Goal: Communication & Community: Answer question/provide support

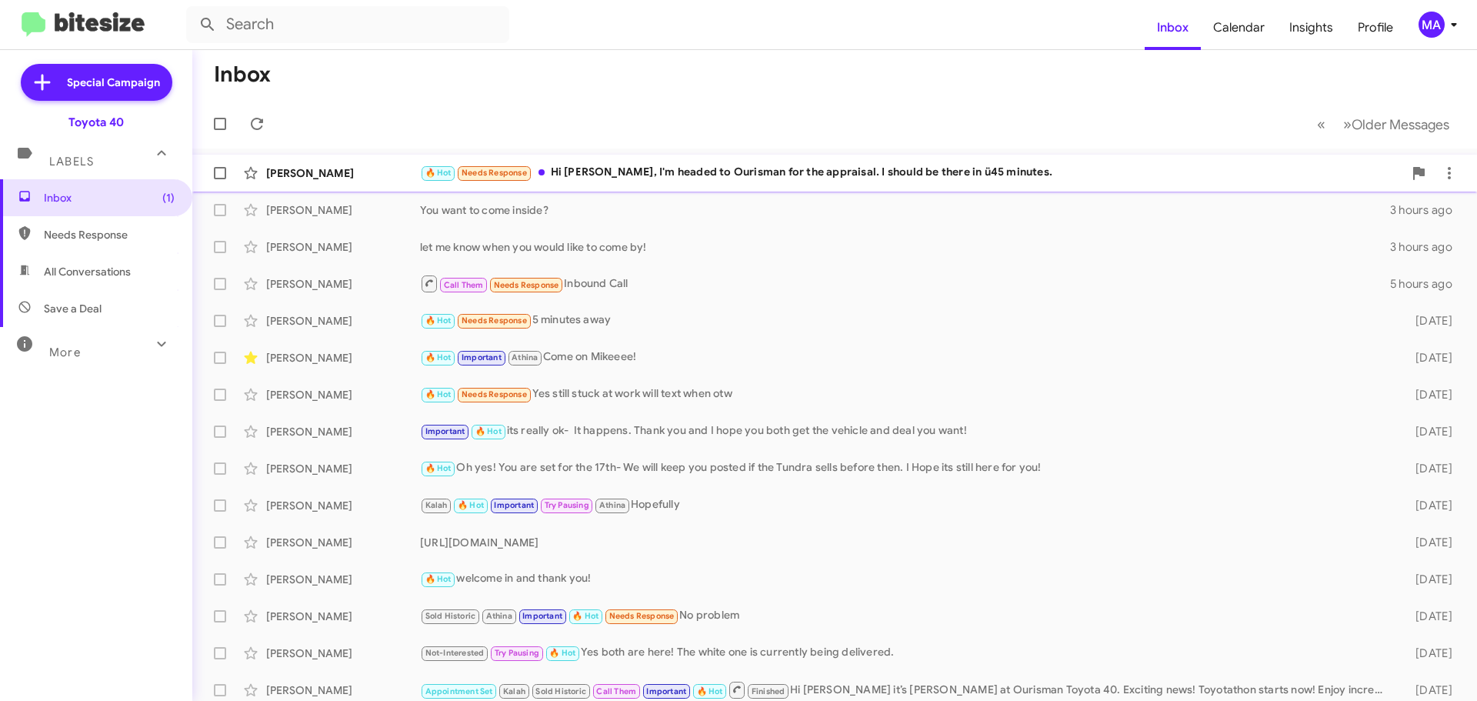
click at [776, 170] on div "🔥 Hot Needs Response Hi [PERSON_NAME], I'm headed to Ourisman for the appraisal…" at bounding box center [911, 173] width 983 height 18
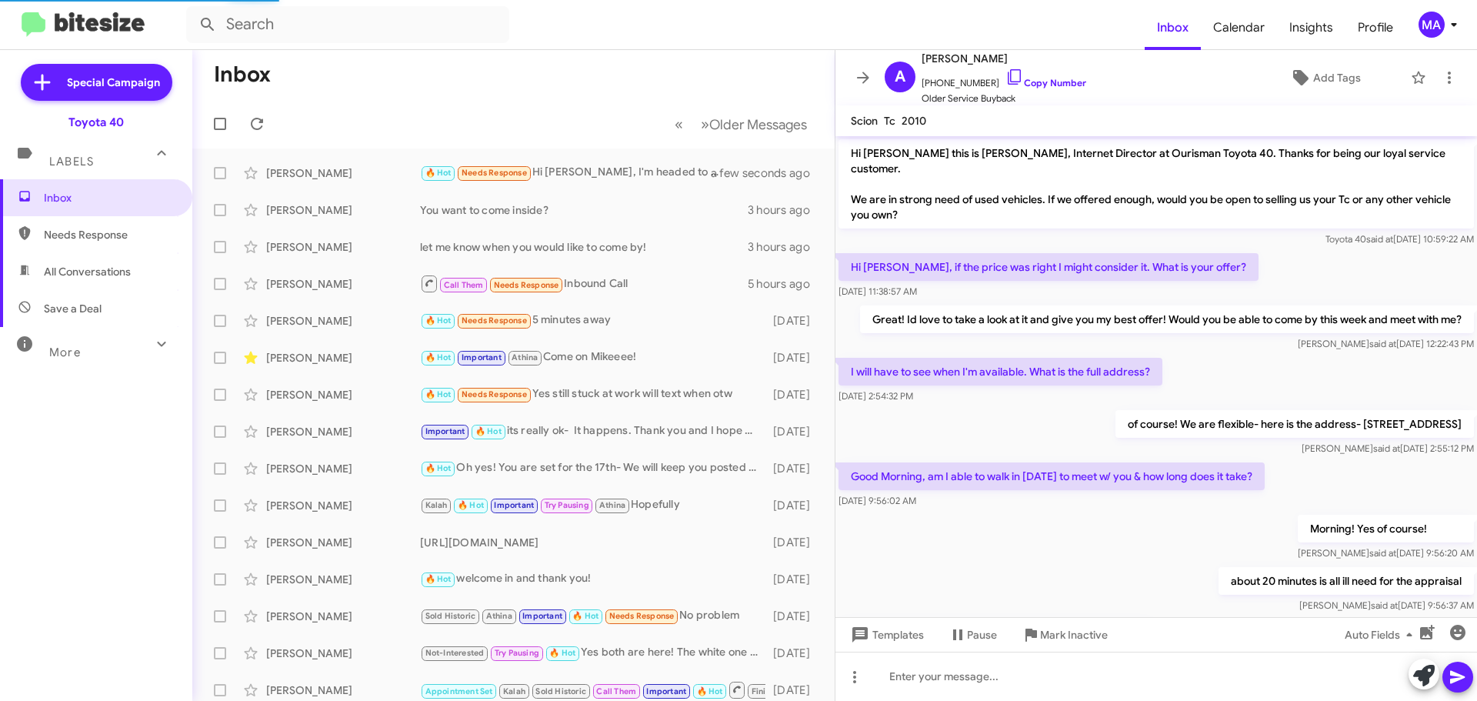
scroll to position [295, 0]
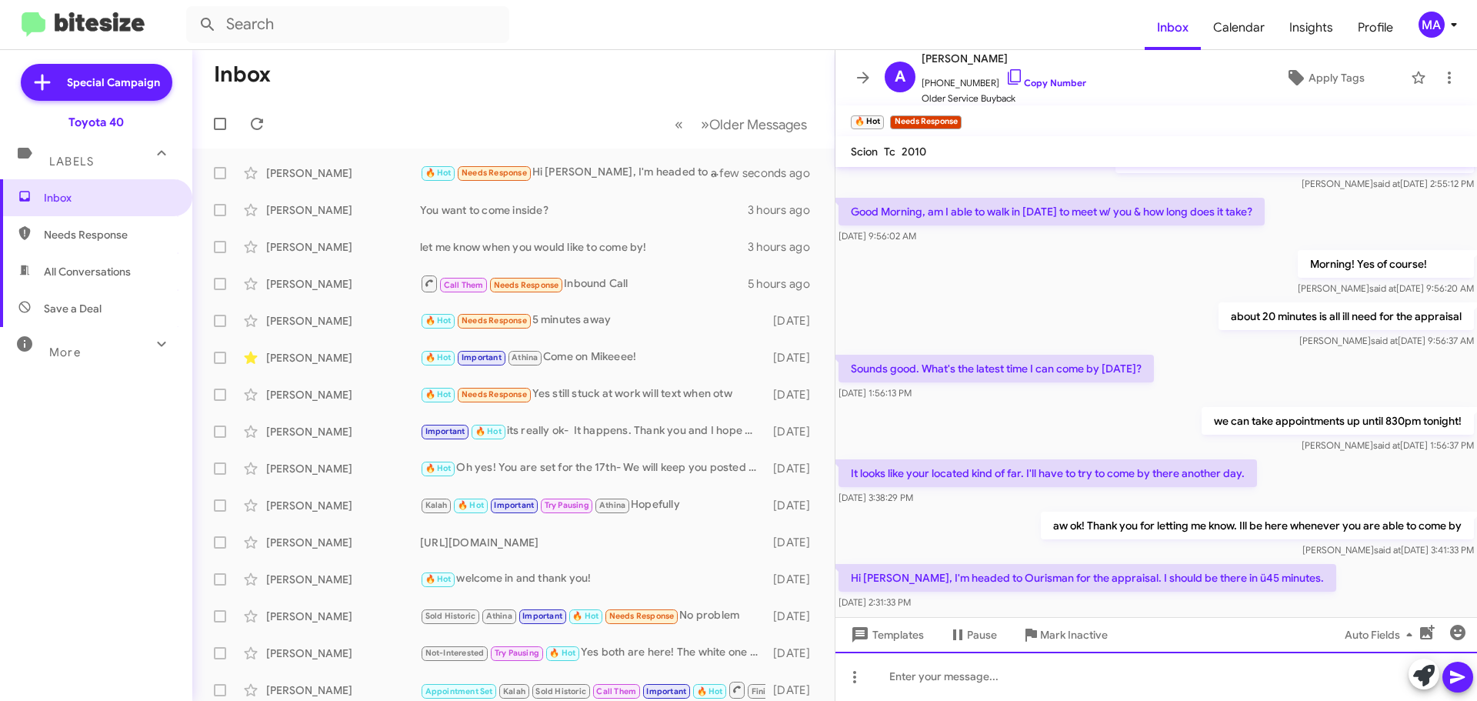
click at [942, 679] on div at bounding box center [1157, 676] width 642 height 49
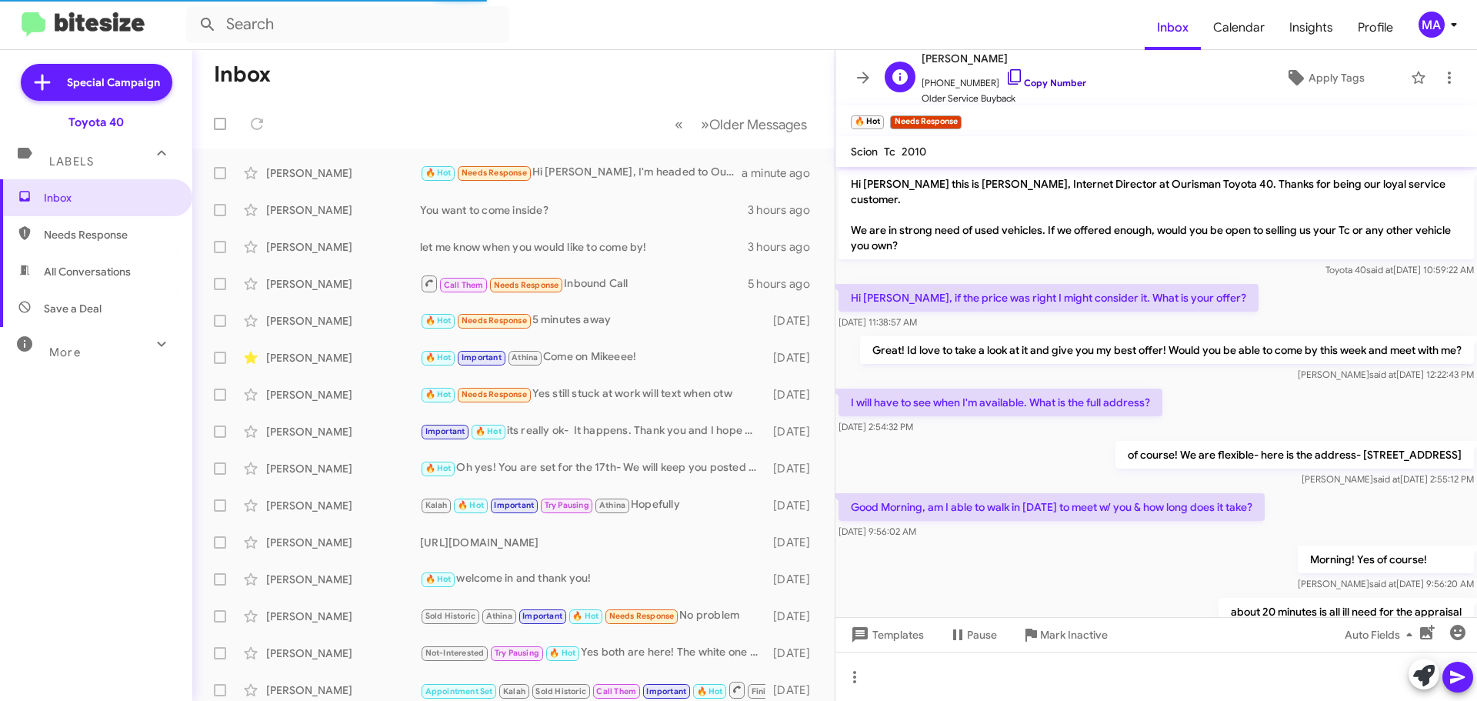
click at [1006, 78] on icon at bounding box center [1015, 77] width 18 height 18
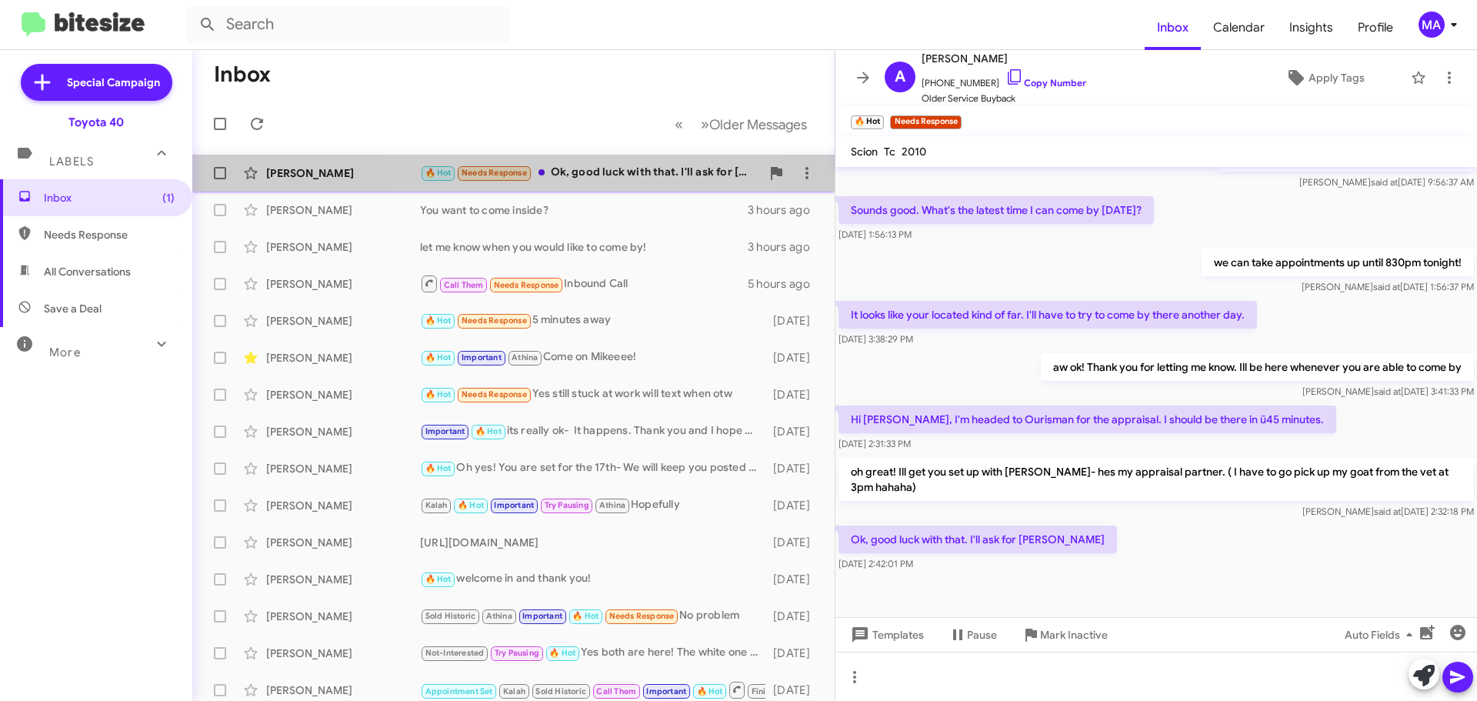
click at [593, 167] on div "🔥 Hot Needs Response Ok, good luck with that. I'll ask for [PERSON_NAME]" at bounding box center [590, 173] width 341 height 18
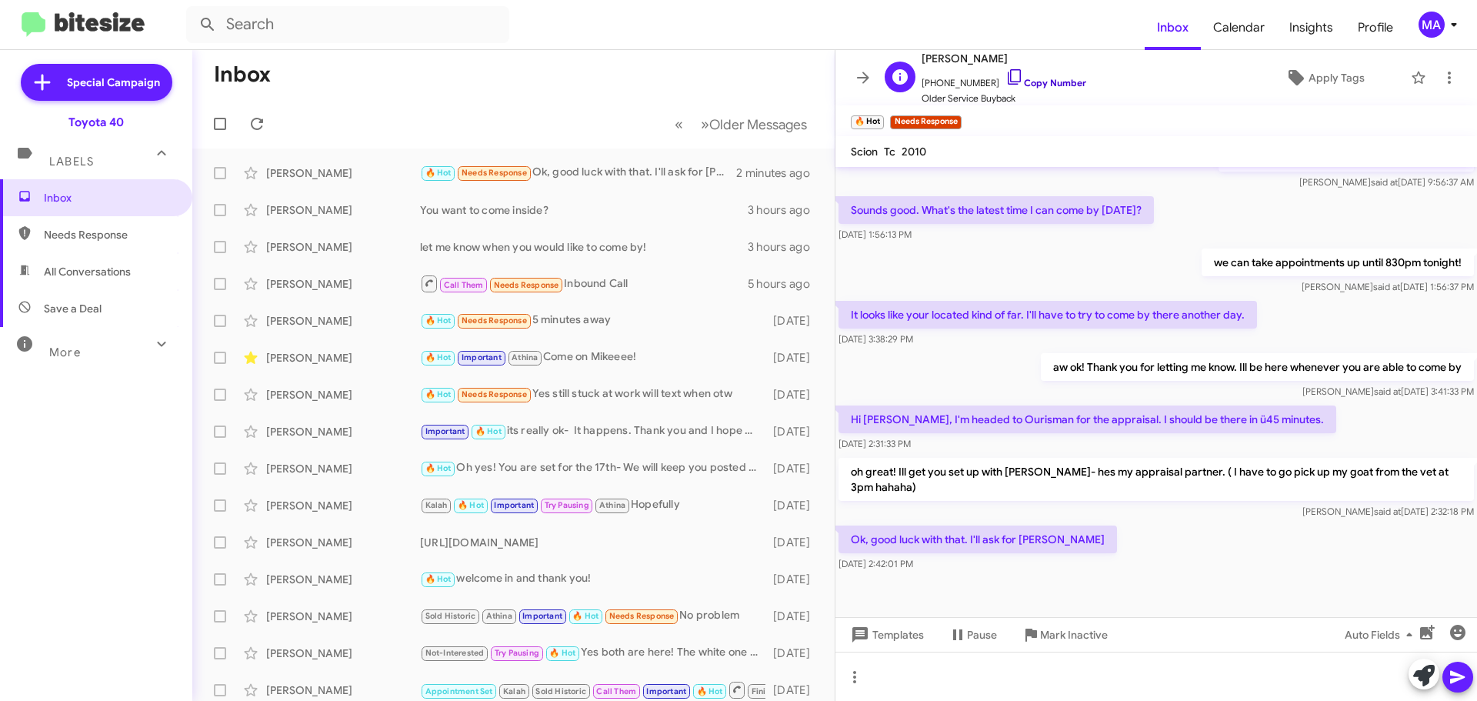
click at [1006, 76] on icon at bounding box center [1015, 77] width 18 height 18
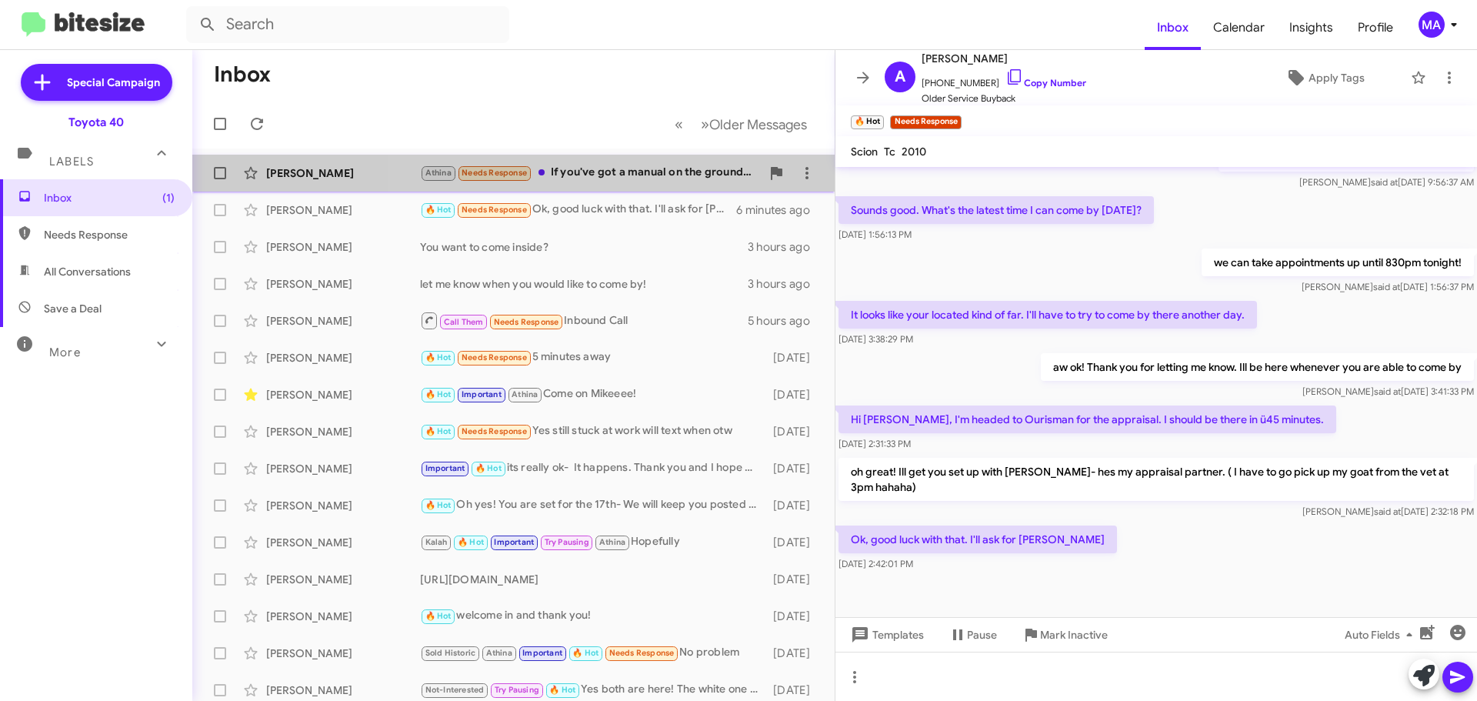
click at [652, 168] on div "Athina Needs Response If you've got a manual on the ground and available for a …" at bounding box center [590, 173] width 341 height 18
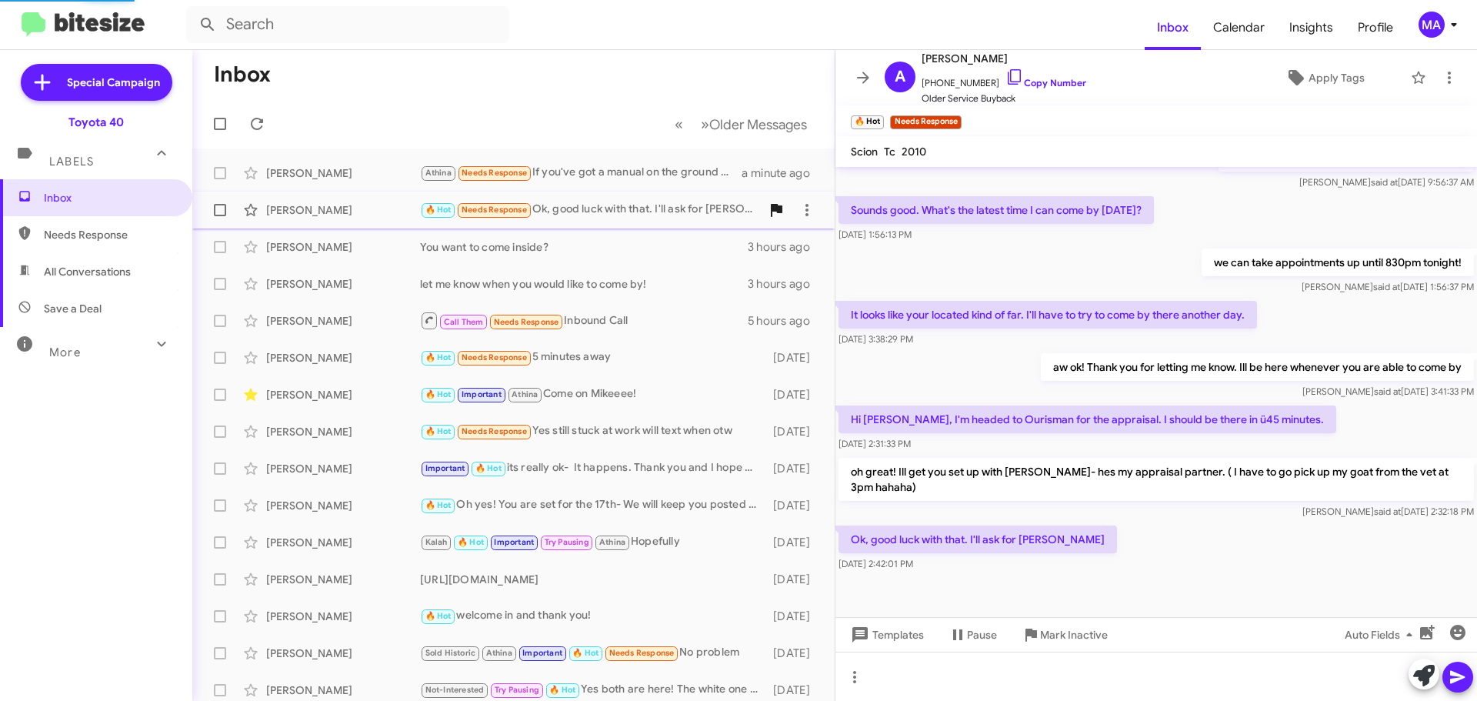
scroll to position [1419, 0]
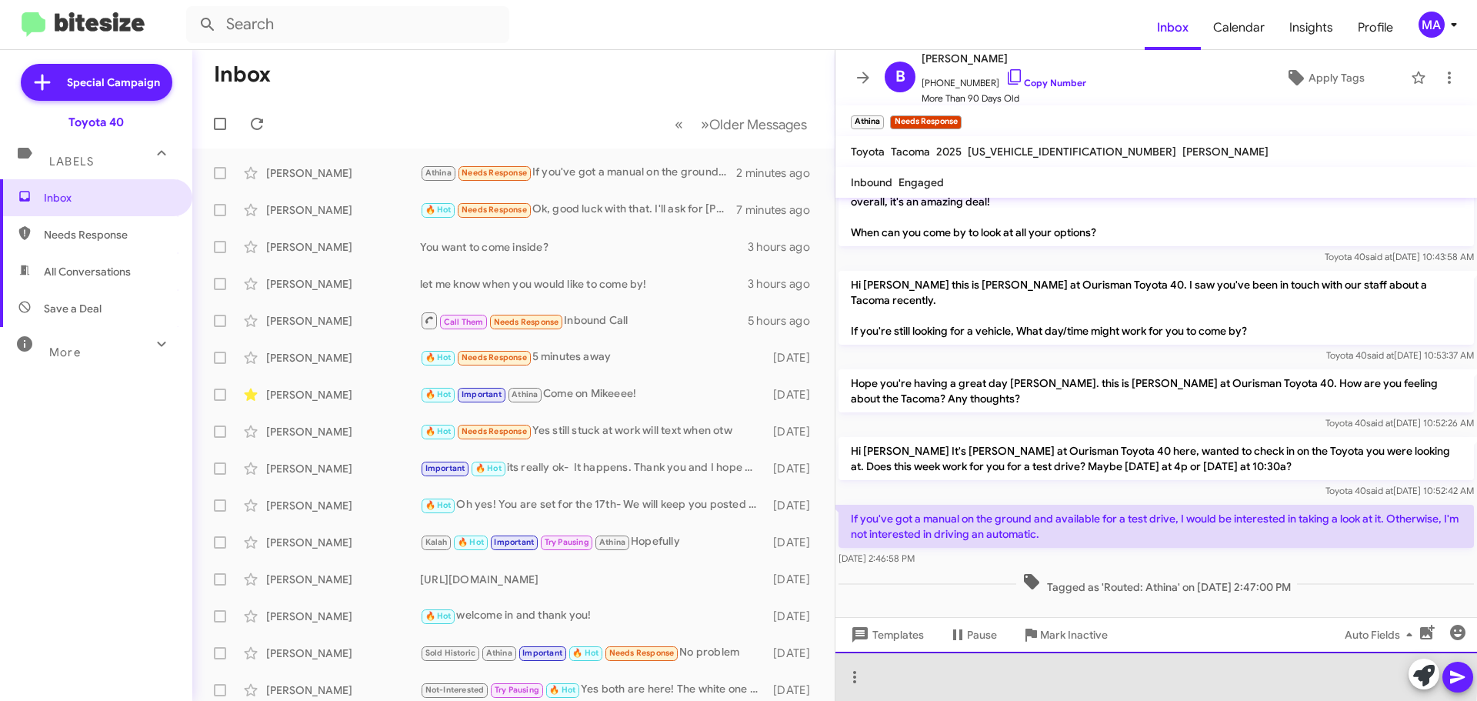
click at [906, 665] on div at bounding box center [1157, 676] width 642 height 49
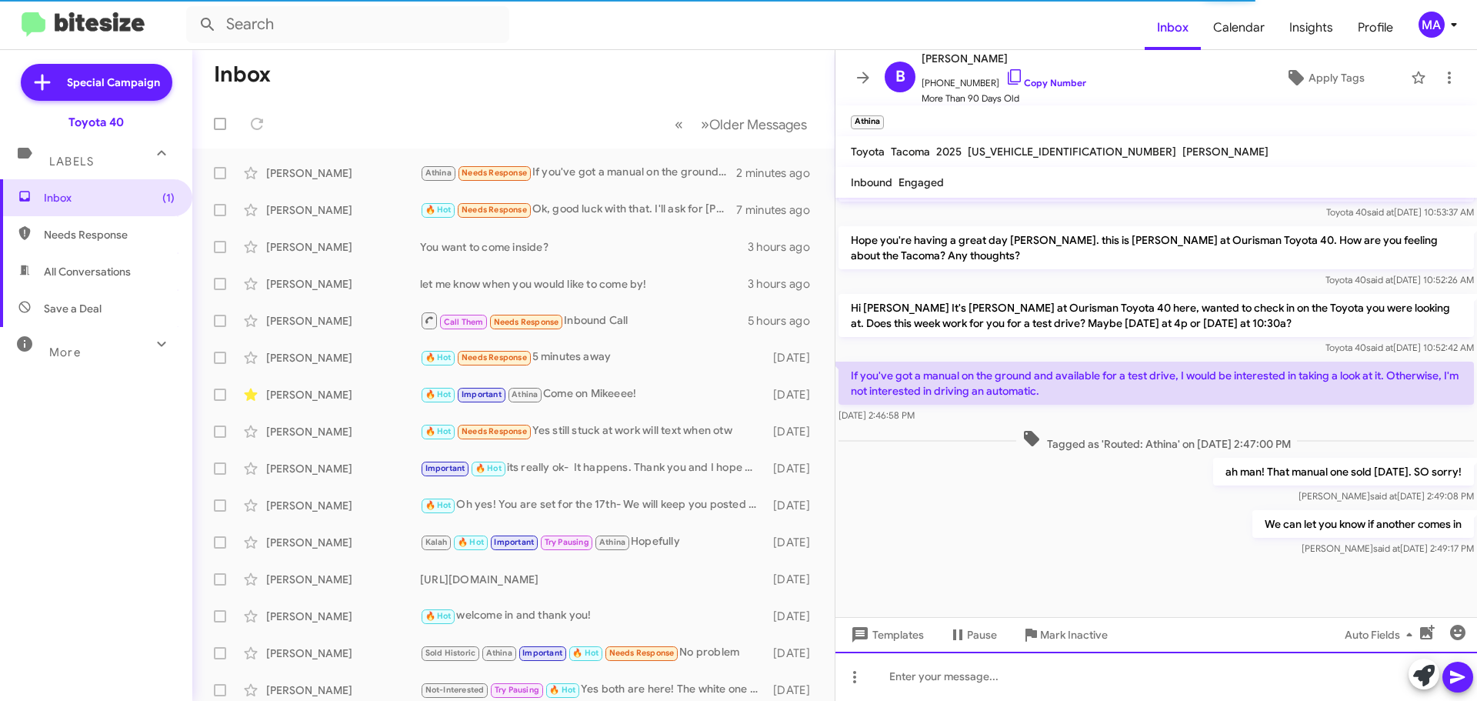
scroll to position [1619, 0]
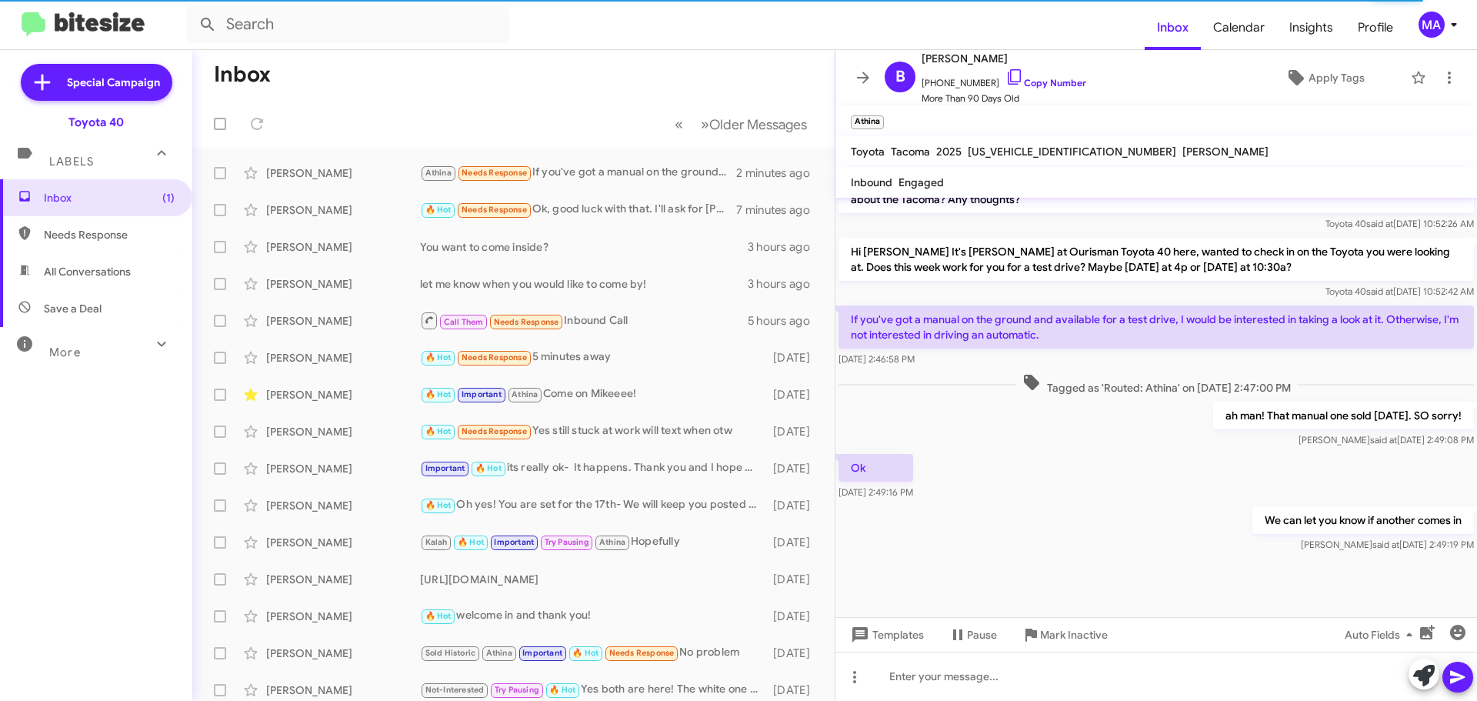
drag, startPoint x: 72, startPoint y: 239, endPoint x: 72, endPoint y: 230, distance: 9.2
click at [72, 239] on span "Needs Response" at bounding box center [109, 234] width 131 height 15
type input "in:needs-response"
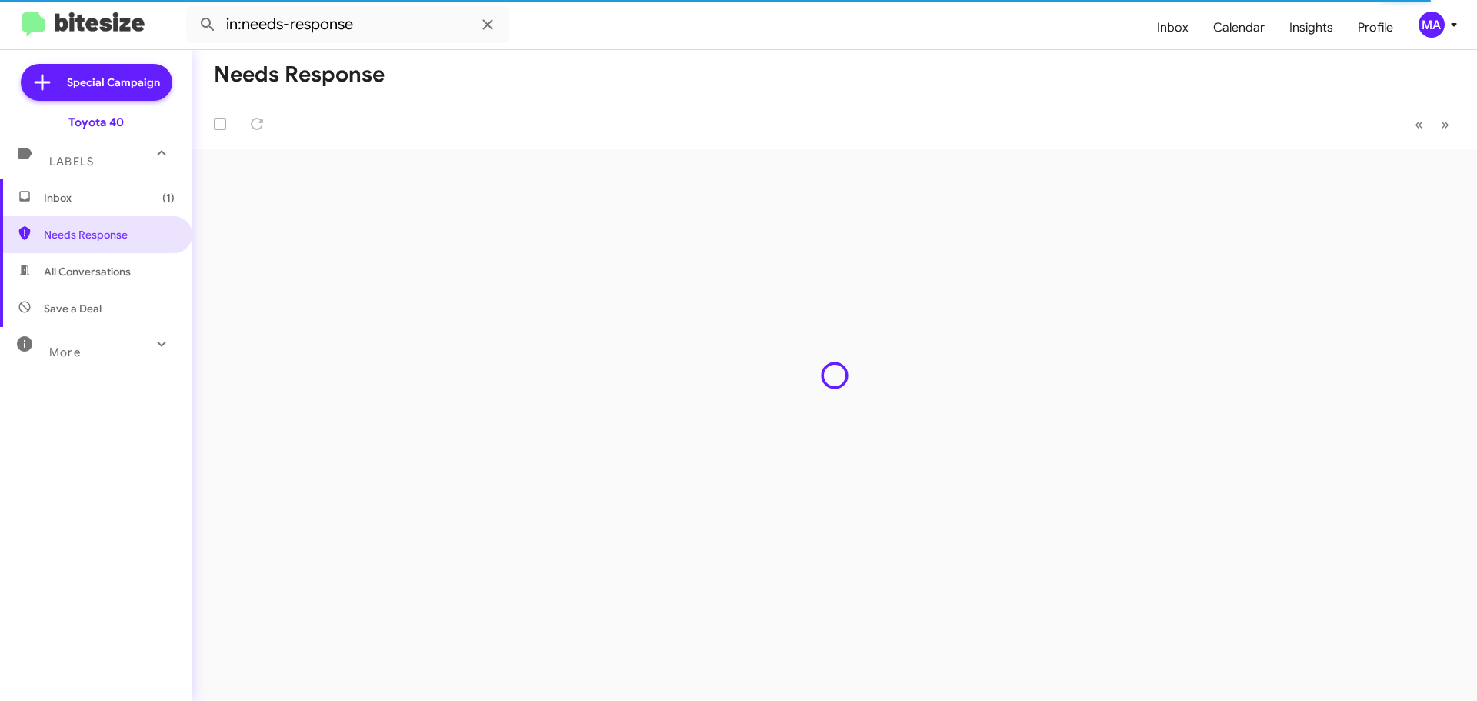
click at [70, 200] on span "Inbox (1)" at bounding box center [109, 197] width 131 height 15
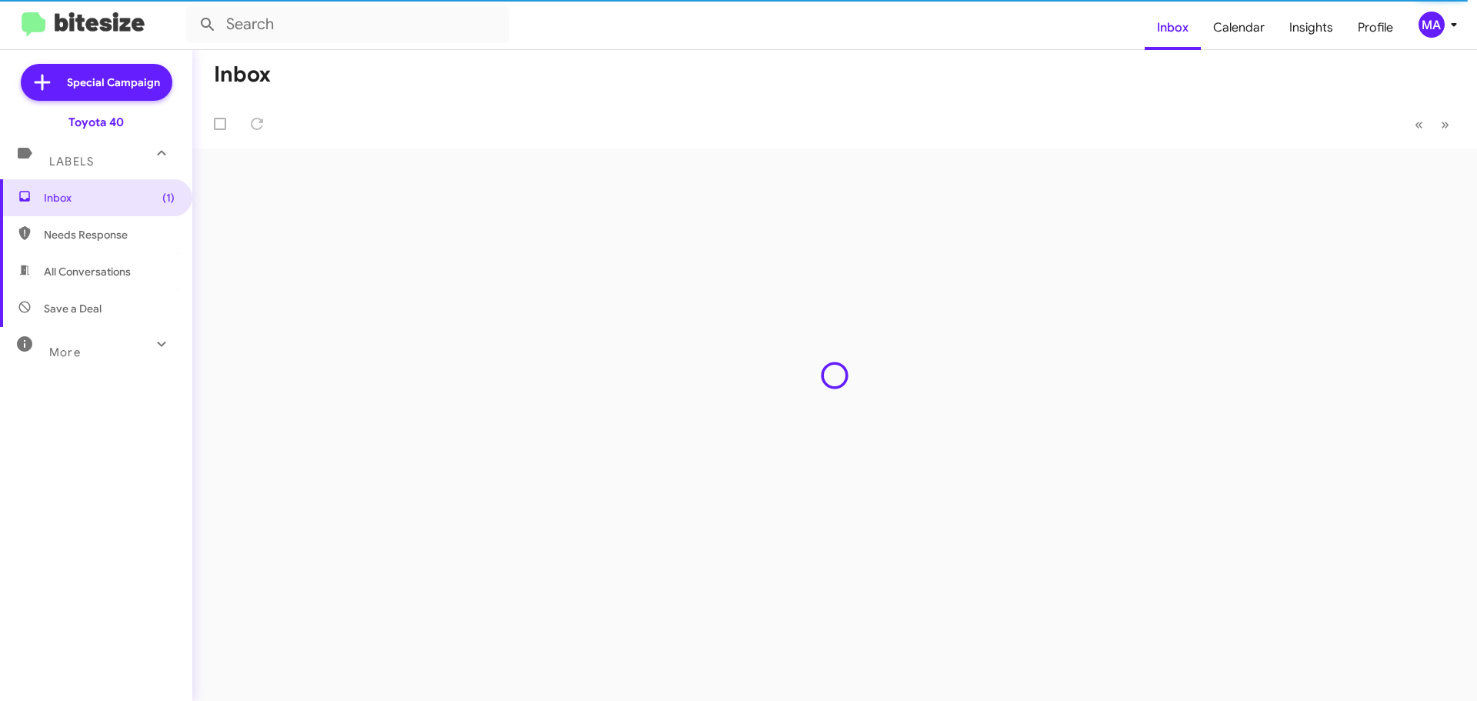
drag, startPoint x: 90, startPoint y: 229, endPoint x: 91, endPoint y: 247, distance: 18.5
click at [90, 229] on span "Needs Response" at bounding box center [109, 234] width 131 height 15
type input "in:needs-response"
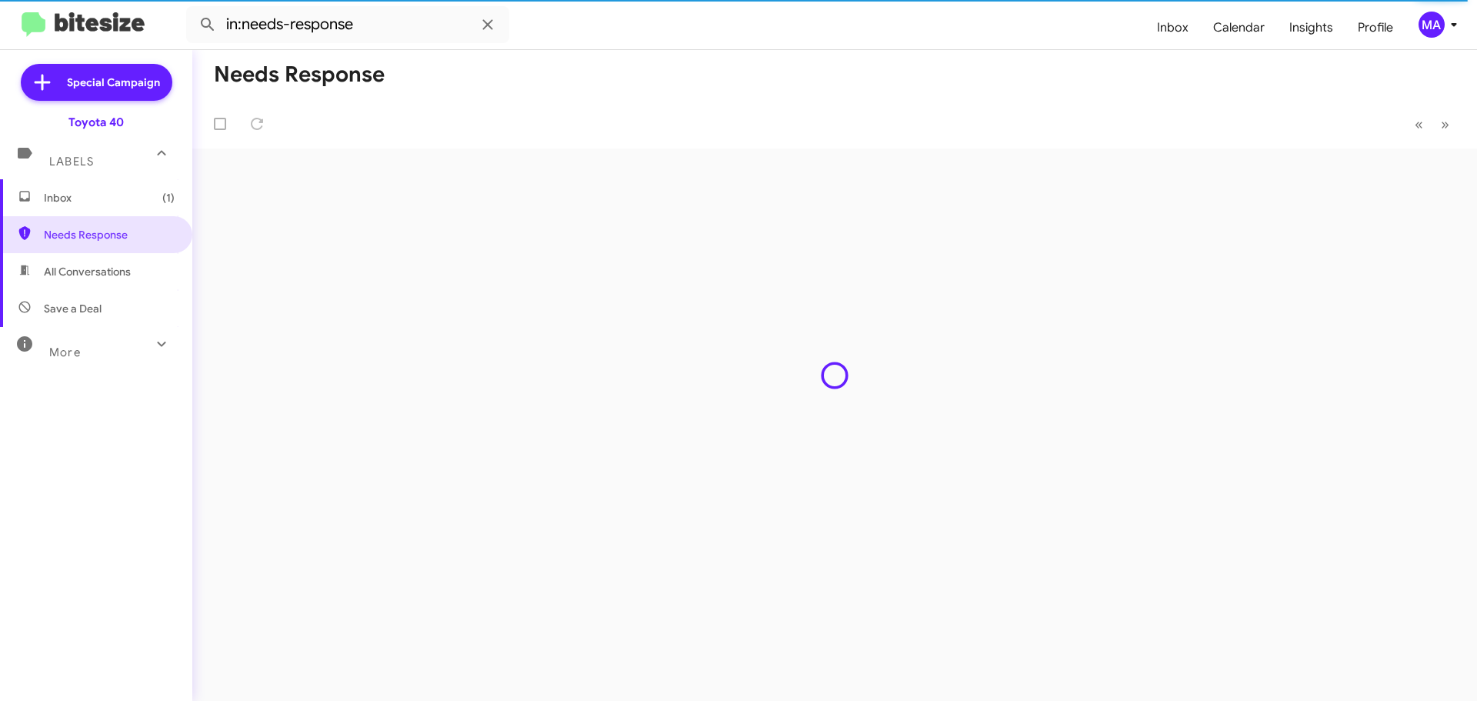
click at [76, 190] on span "Inbox (1)" at bounding box center [109, 197] width 131 height 15
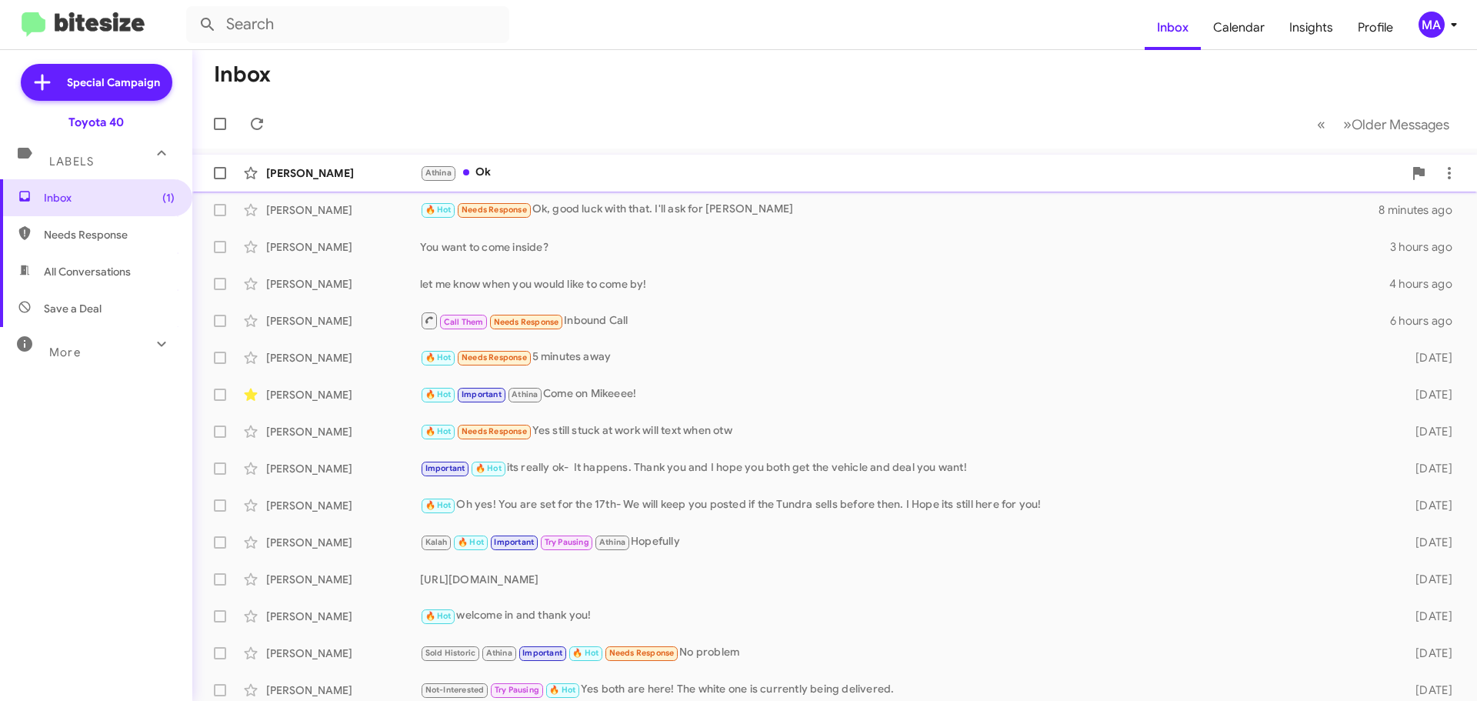
click at [520, 165] on div "[PERSON_NAME]" at bounding box center [911, 173] width 983 height 18
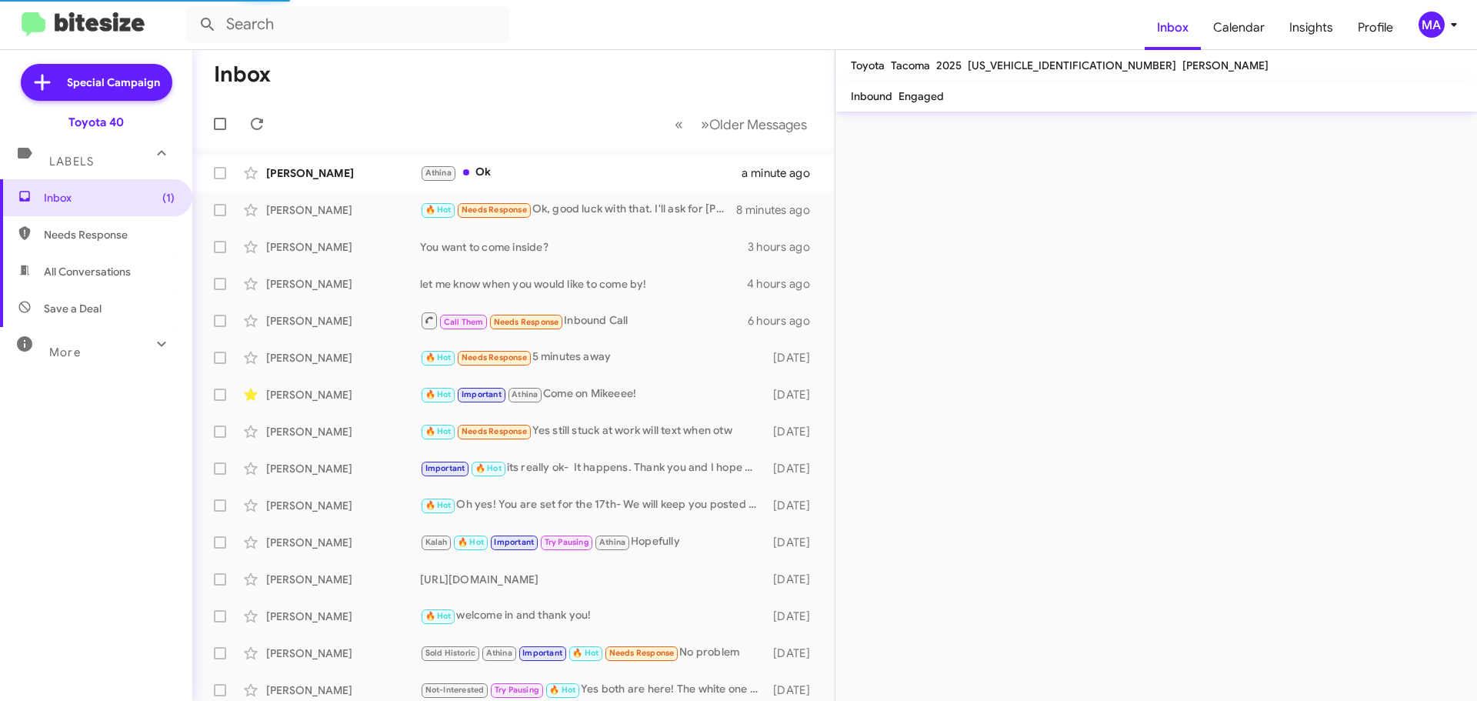
click at [108, 235] on span "Needs Response" at bounding box center [109, 234] width 131 height 15
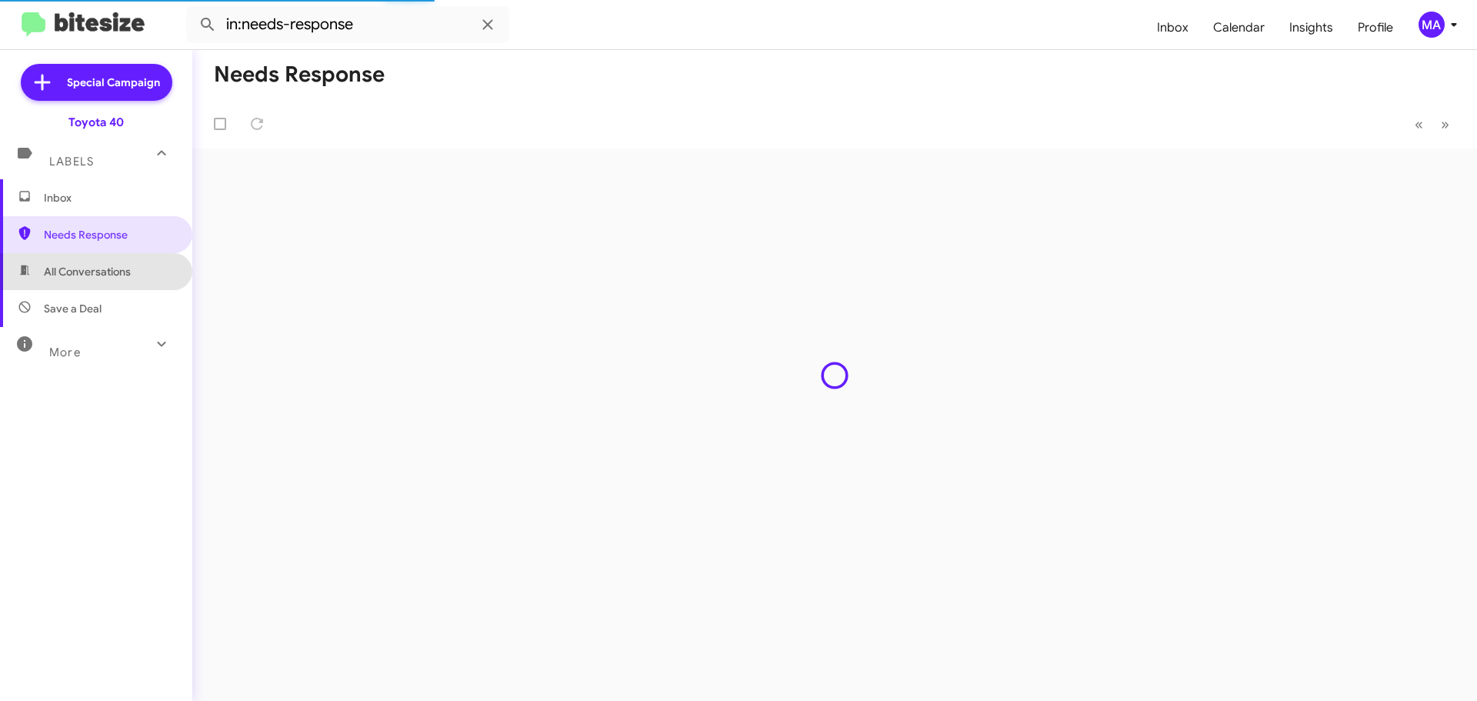
click at [108, 268] on span "All Conversations" at bounding box center [87, 271] width 87 height 15
type input "in:all-conversations"
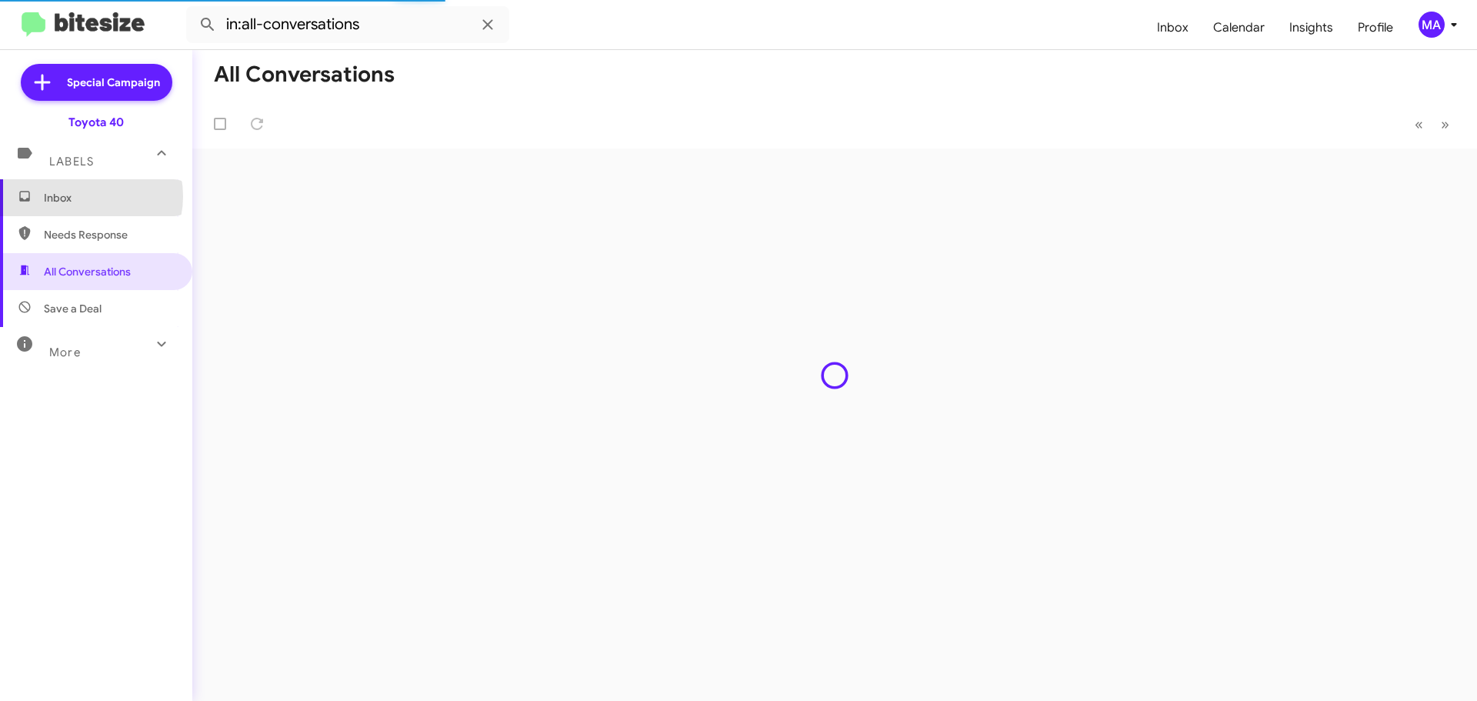
click at [82, 196] on span "Inbox" at bounding box center [109, 197] width 131 height 15
